Goal: Information Seeking & Learning: Check status

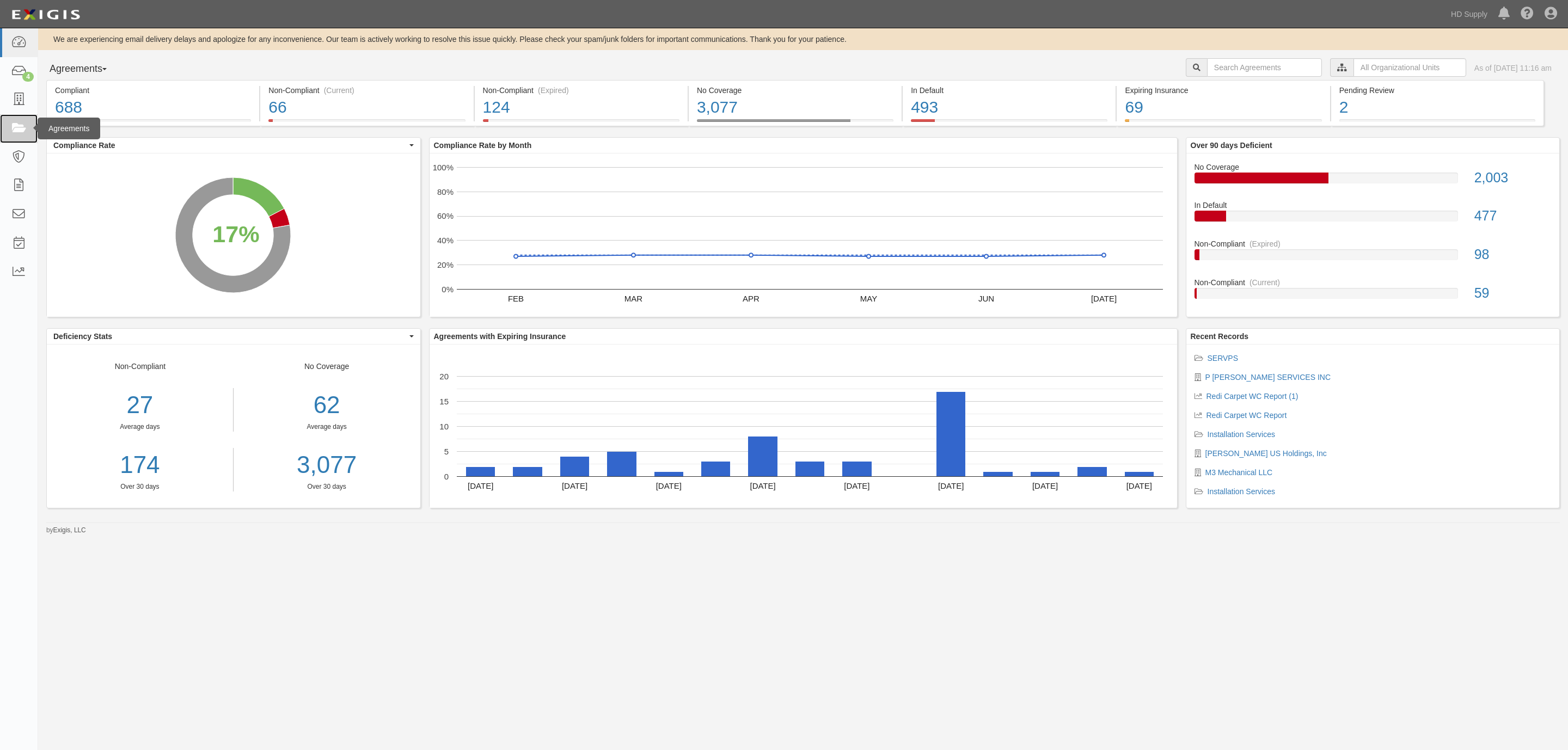
click at [20, 128] on icon at bounding box center [19, 128] width 15 height 12
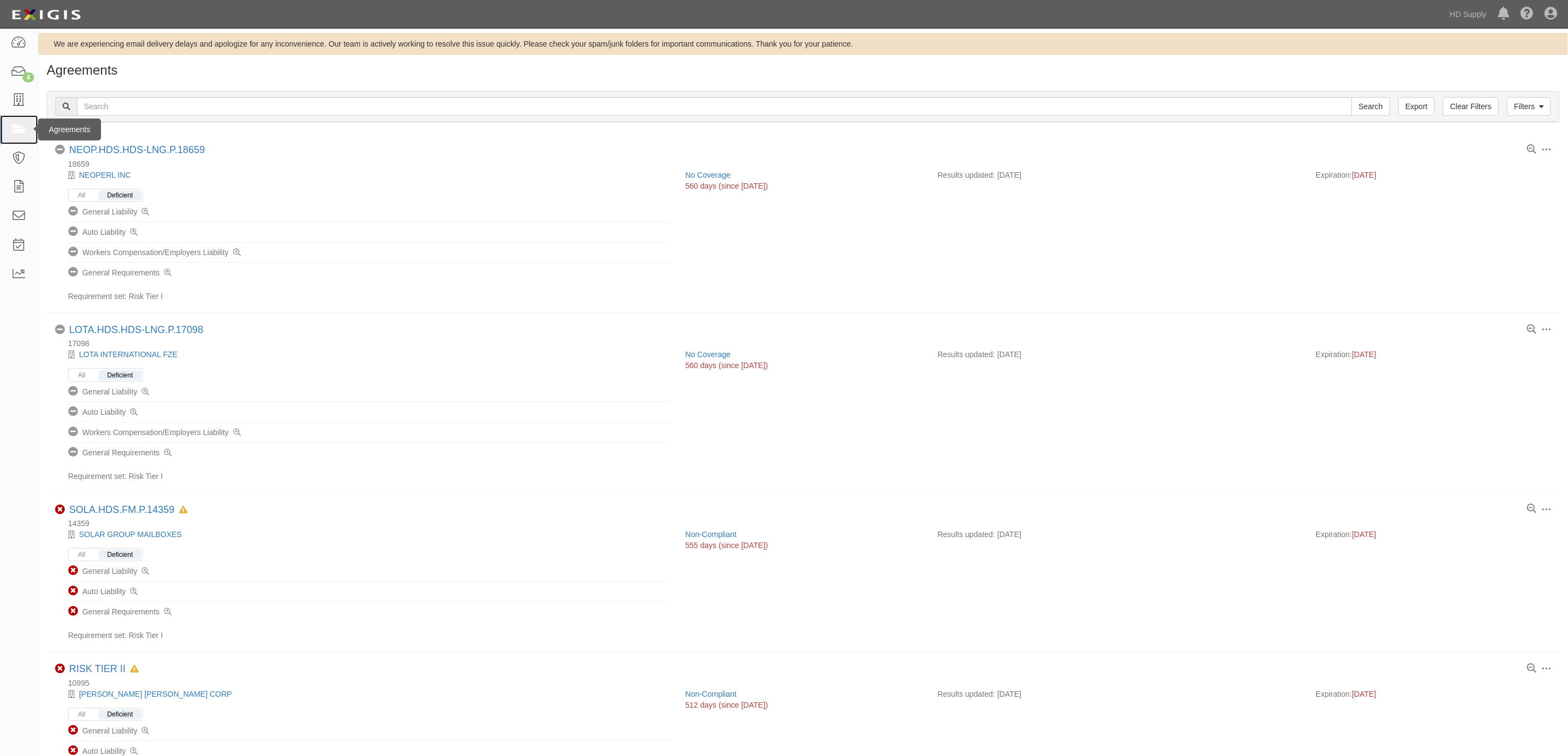
click at [15, 127] on icon at bounding box center [19, 129] width 15 height 12
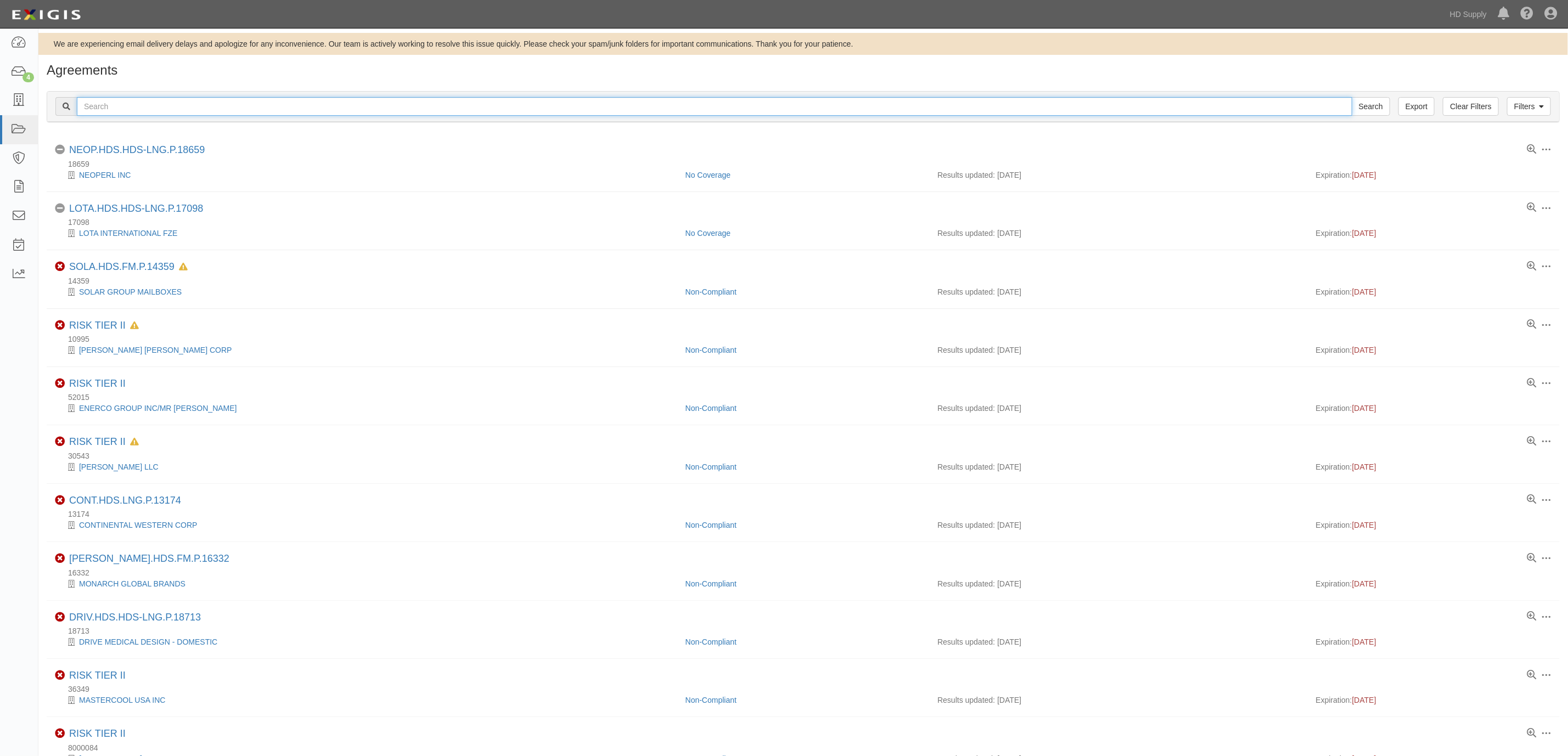
drag, startPoint x: 0, startPoint y: 0, endPoint x: 114, endPoint y: 109, distance: 157.7
click at [114, 109] on input "text" at bounding box center [715, 106] width 1276 height 19
type input "periscope"
click at [1352, 97] on input "Search" at bounding box center [1371, 106] width 38 height 19
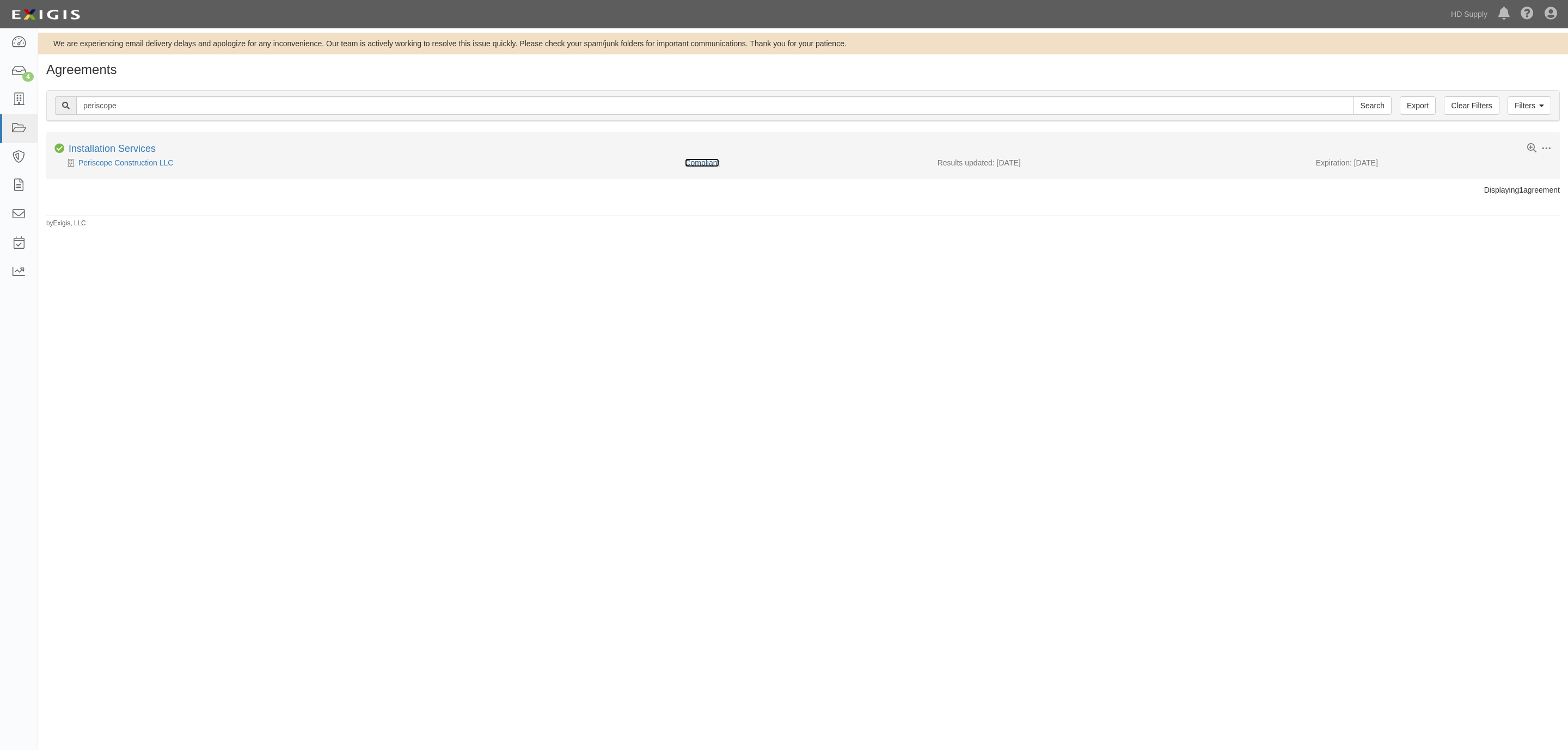
click at [712, 160] on link "Compliant" at bounding box center [702, 162] width 34 height 8
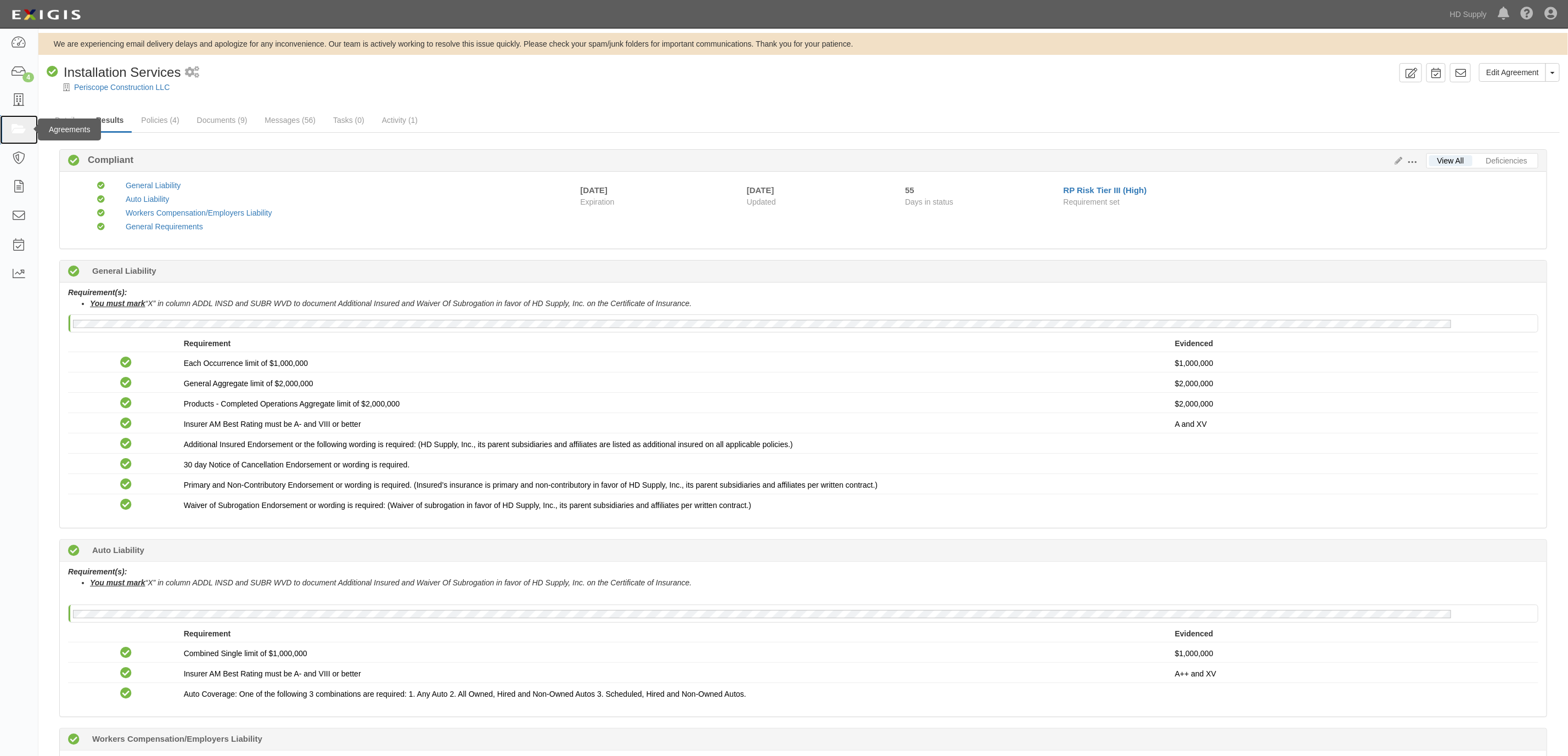
click at [15, 127] on icon at bounding box center [19, 129] width 15 height 12
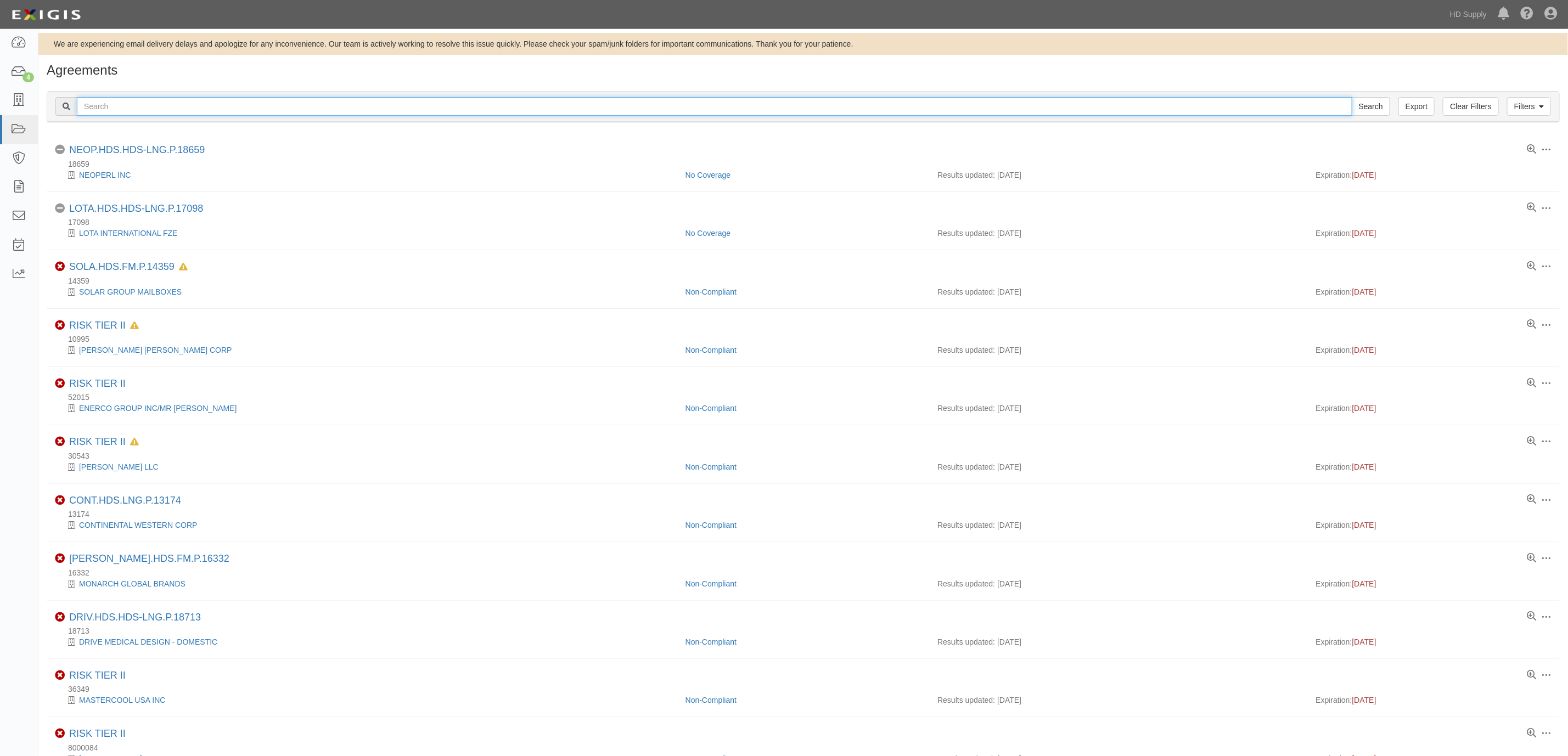
click at [181, 106] on input "text" at bounding box center [715, 106] width 1276 height 19
type input "365 cons"
click at [1352, 97] on input "Search" at bounding box center [1371, 106] width 38 height 19
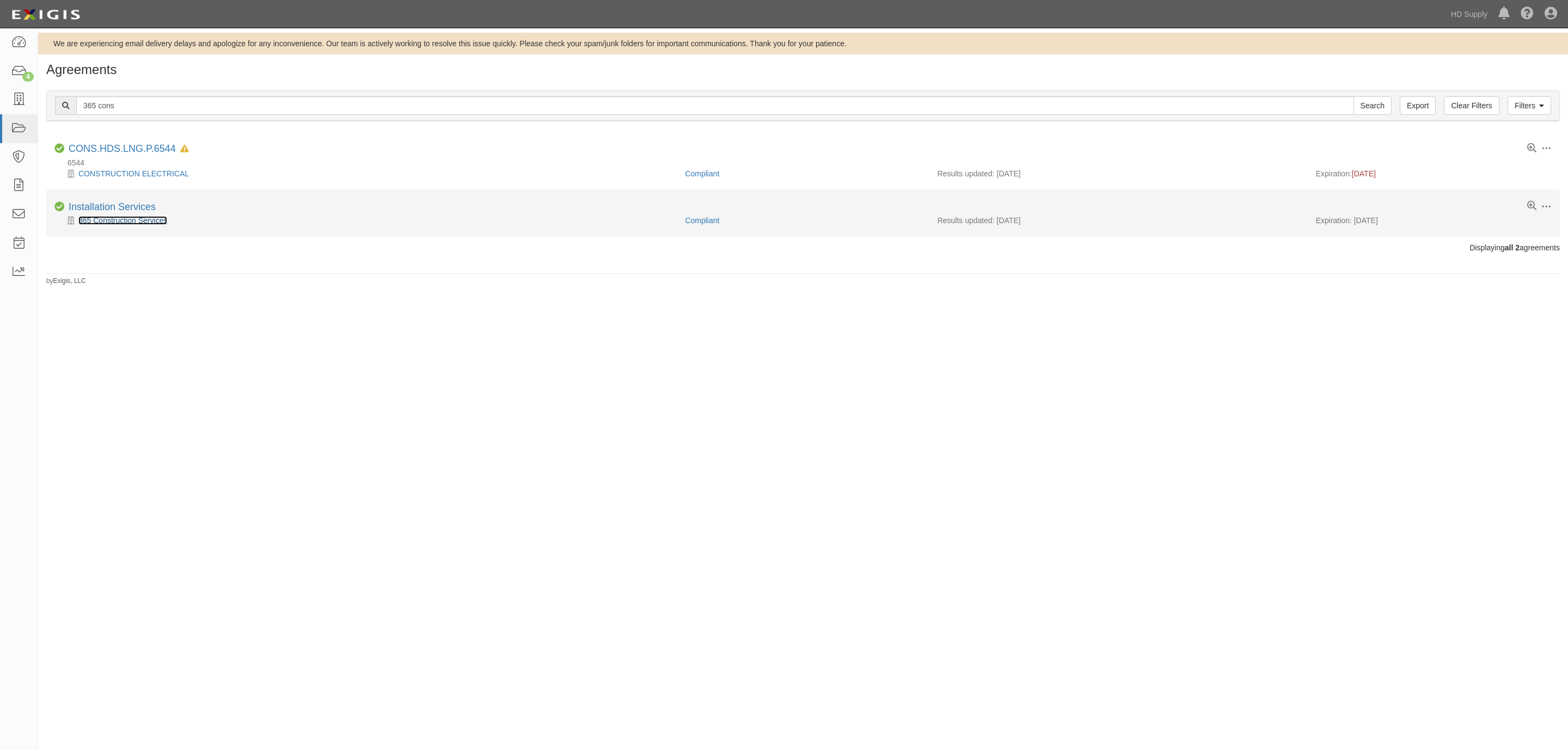
click at [141, 224] on link "365 Construction Services" at bounding box center [122, 220] width 88 height 8
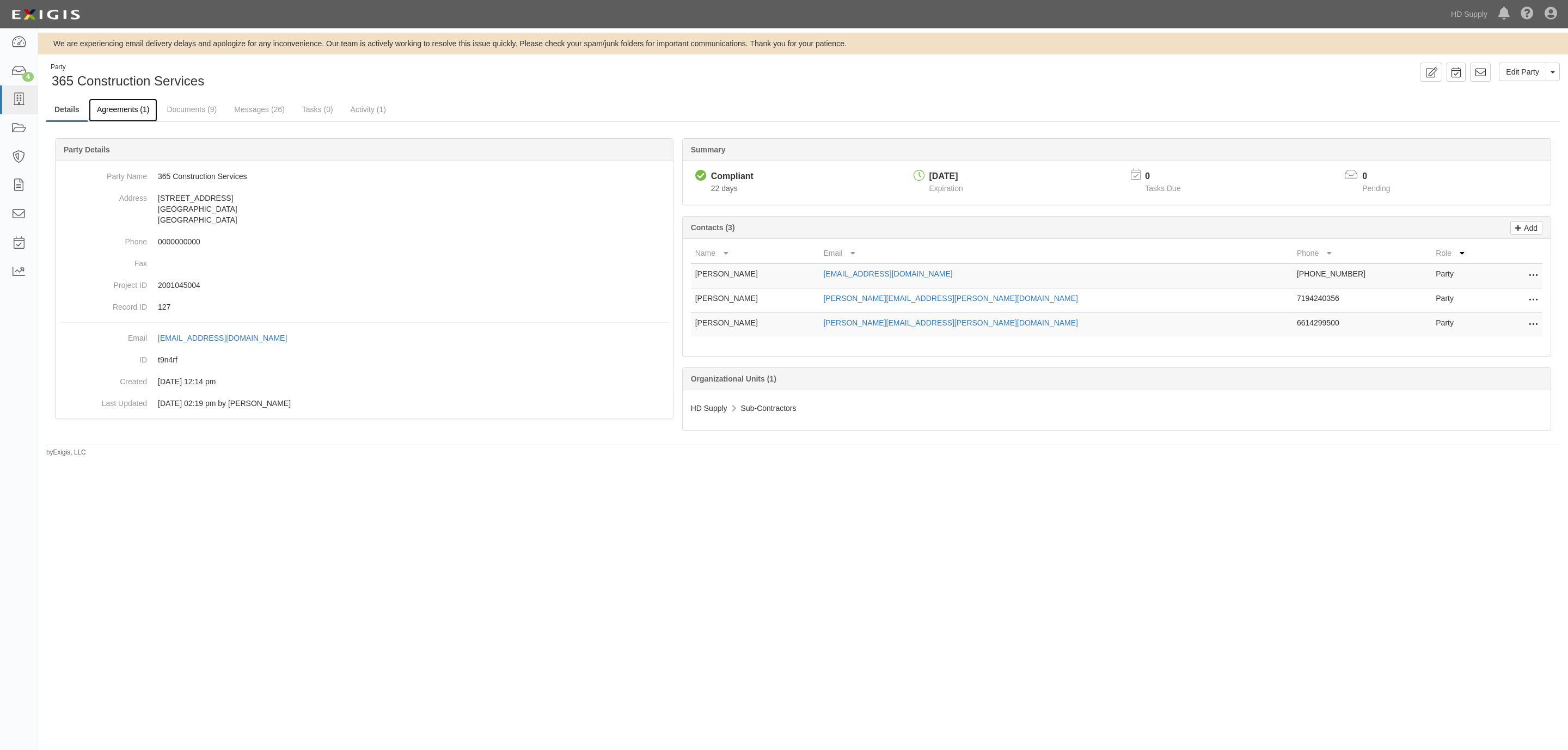
click at [118, 108] on link "Agreements (1)" at bounding box center [122, 110] width 69 height 24
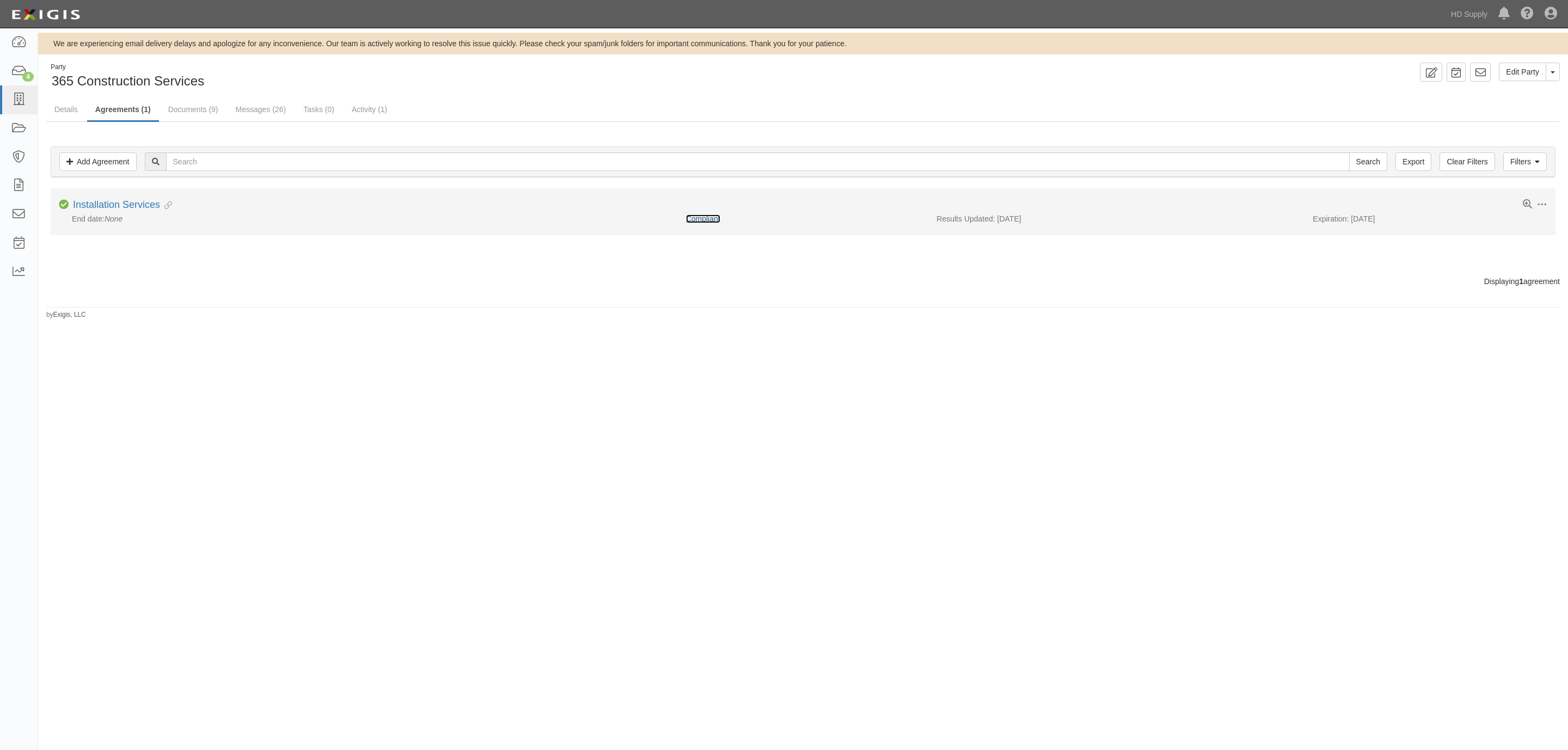
click at [696, 217] on link "Compliant" at bounding box center [703, 218] width 34 height 8
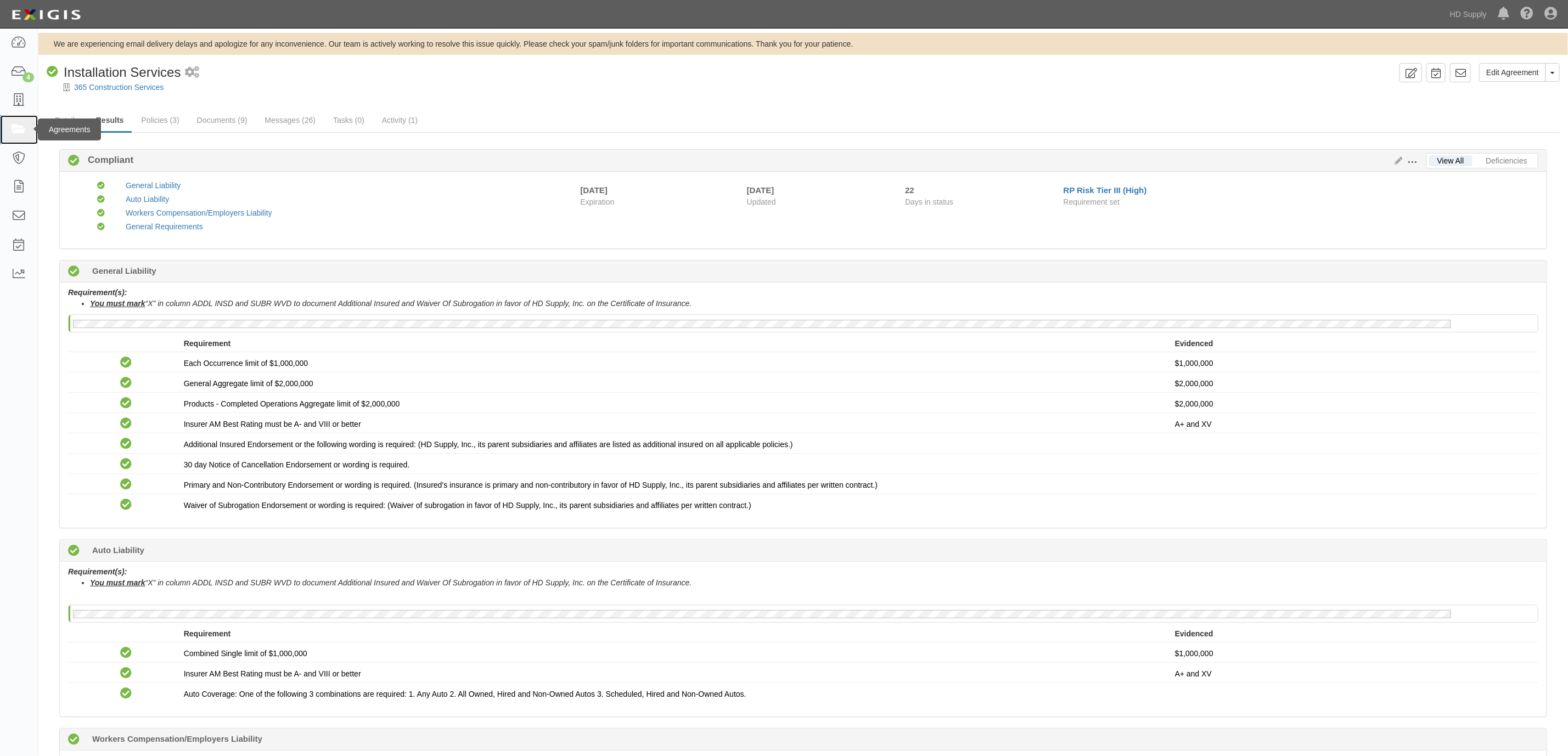
click at [20, 129] on icon at bounding box center [19, 129] width 15 height 12
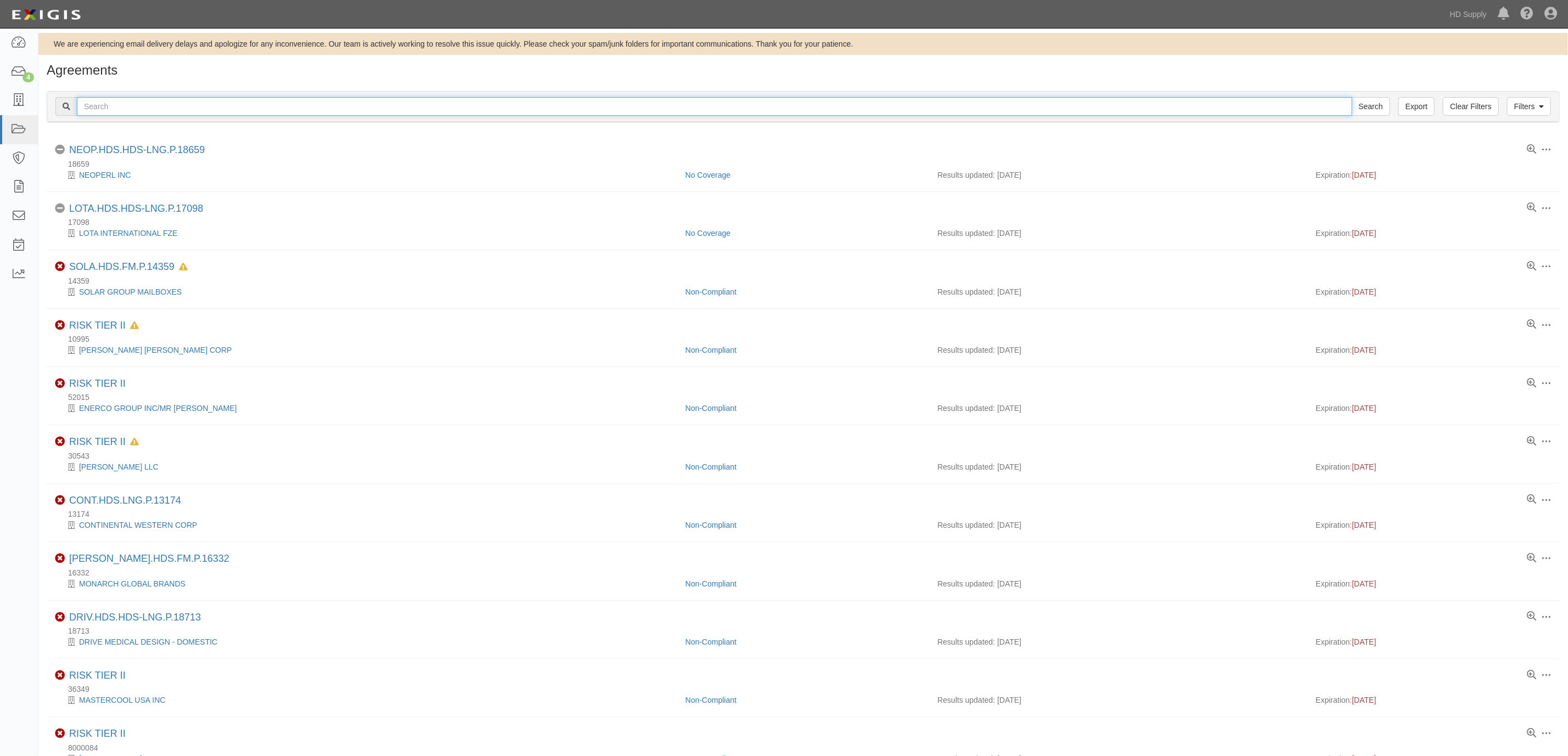
click at [129, 103] on input "text" at bounding box center [715, 106] width 1276 height 19
type input "air assault"
click at [1352, 97] on input "Search" at bounding box center [1371, 106] width 38 height 19
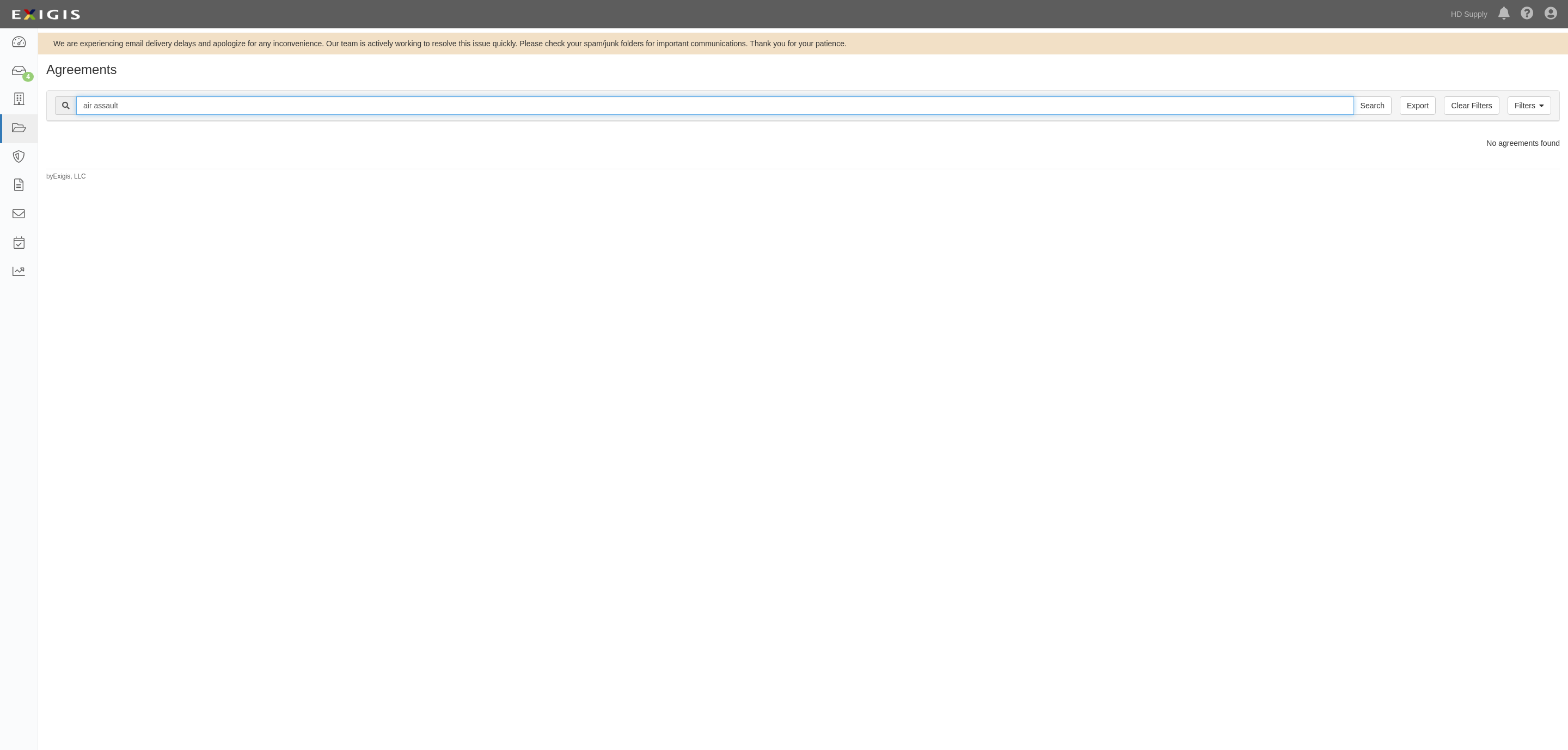
click at [160, 106] on input "air assault" at bounding box center [714, 105] width 1277 height 19
drag, startPoint x: 144, startPoint y: 106, endPoint x: 66, endPoint y: 102, distance: 78.1
click at [66, 102] on div "air assault Search" at bounding box center [723, 105] width 1336 height 19
type input "assault"
click at [1353, 96] on input "Search" at bounding box center [1372, 105] width 38 height 19
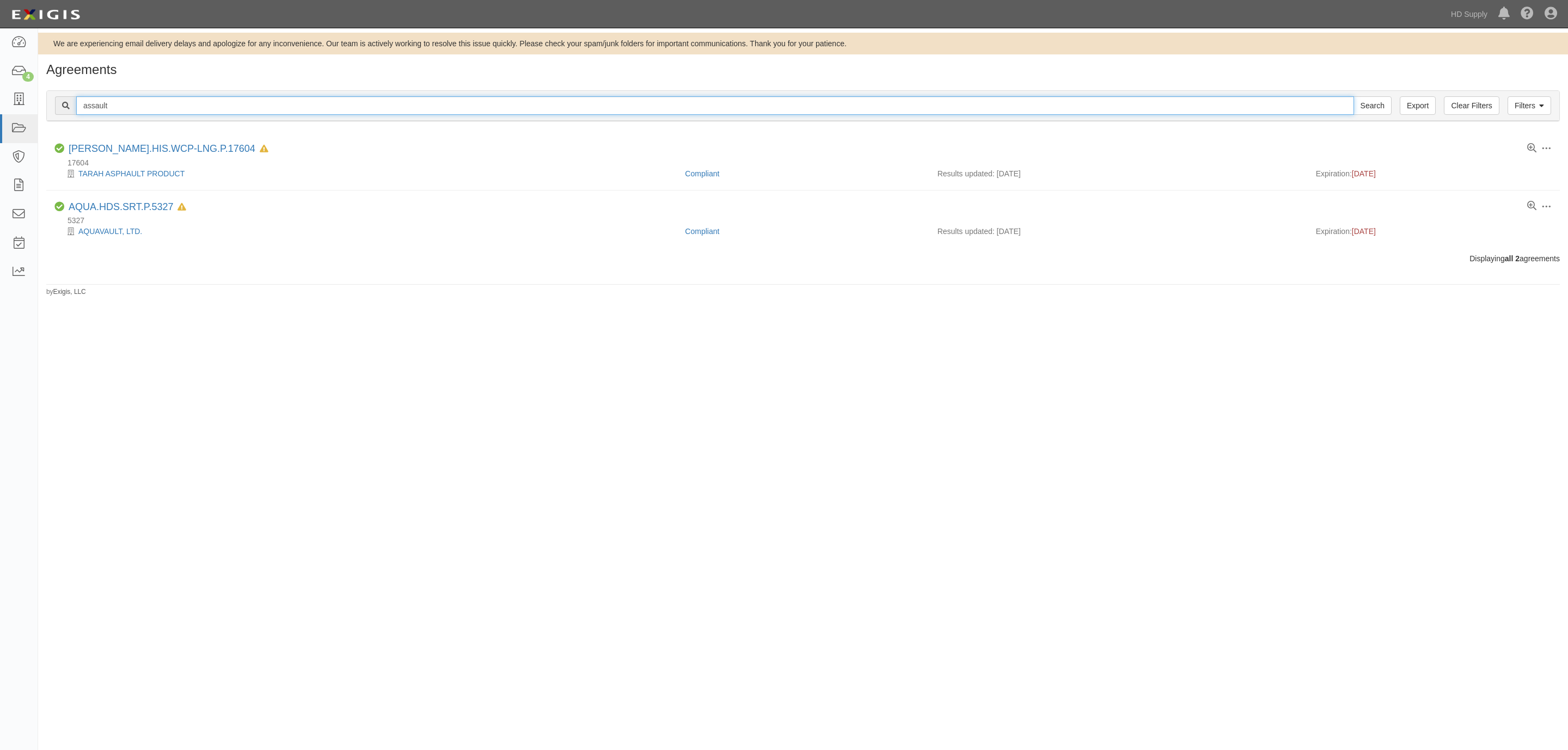
drag, startPoint x: 123, startPoint y: 108, endPoint x: 74, endPoint y: 105, distance: 49.1
click at [74, 105] on div "assault Search" at bounding box center [723, 105] width 1336 height 19
drag, startPoint x: 162, startPoint y: 109, endPoint x: 78, endPoint y: 109, distance: 84.0
click at [78, 109] on input "text" at bounding box center [714, 105] width 1277 height 19
type input "[PERSON_NAME]"
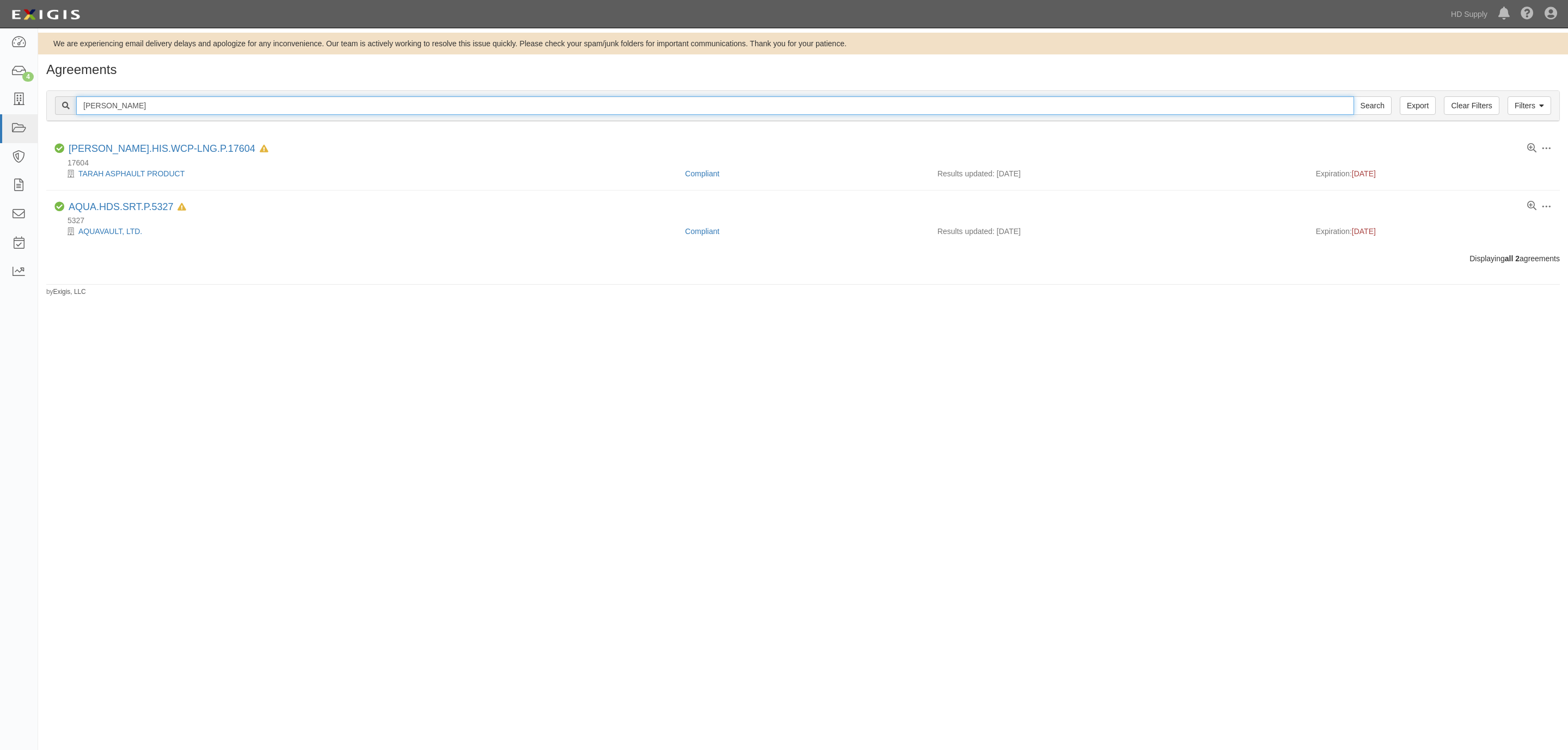
click at [1353, 96] on input "Search" at bounding box center [1372, 105] width 38 height 19
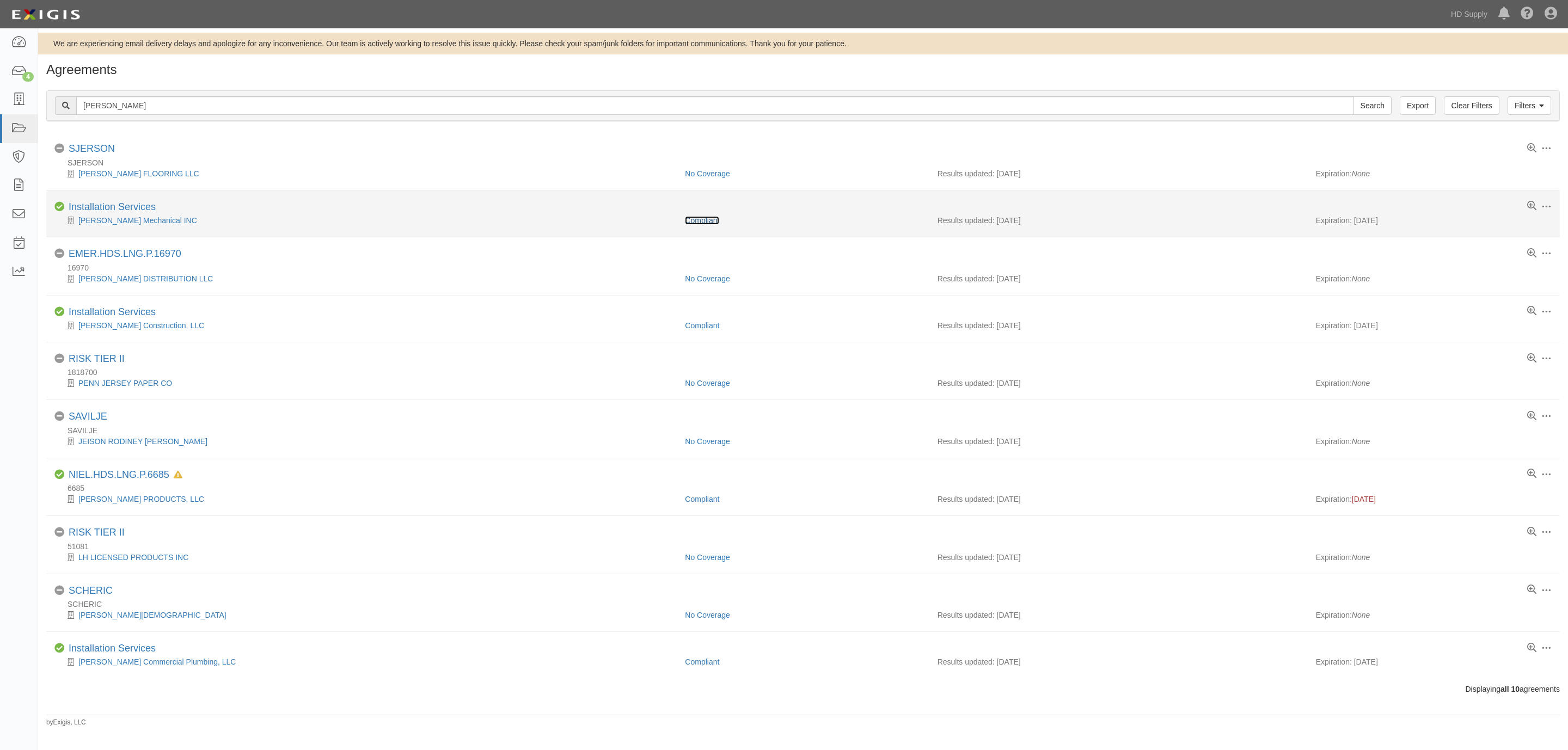
click at [710, 219] on link "Compliant" at bounding box center [702, 220] width 34 height 8
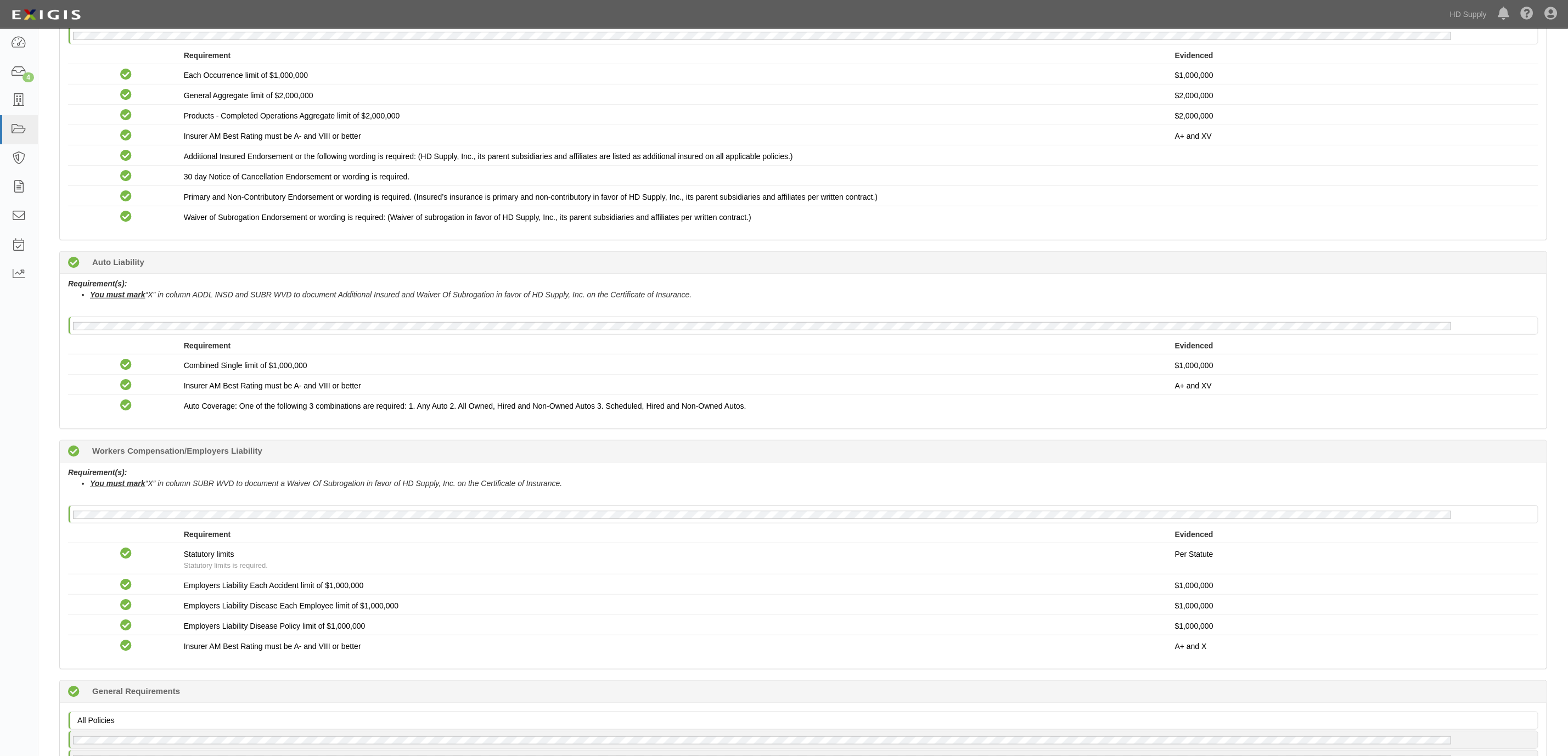
scroll to position [329, 0]
